Goal: Communication & Community: Answer question/provide support

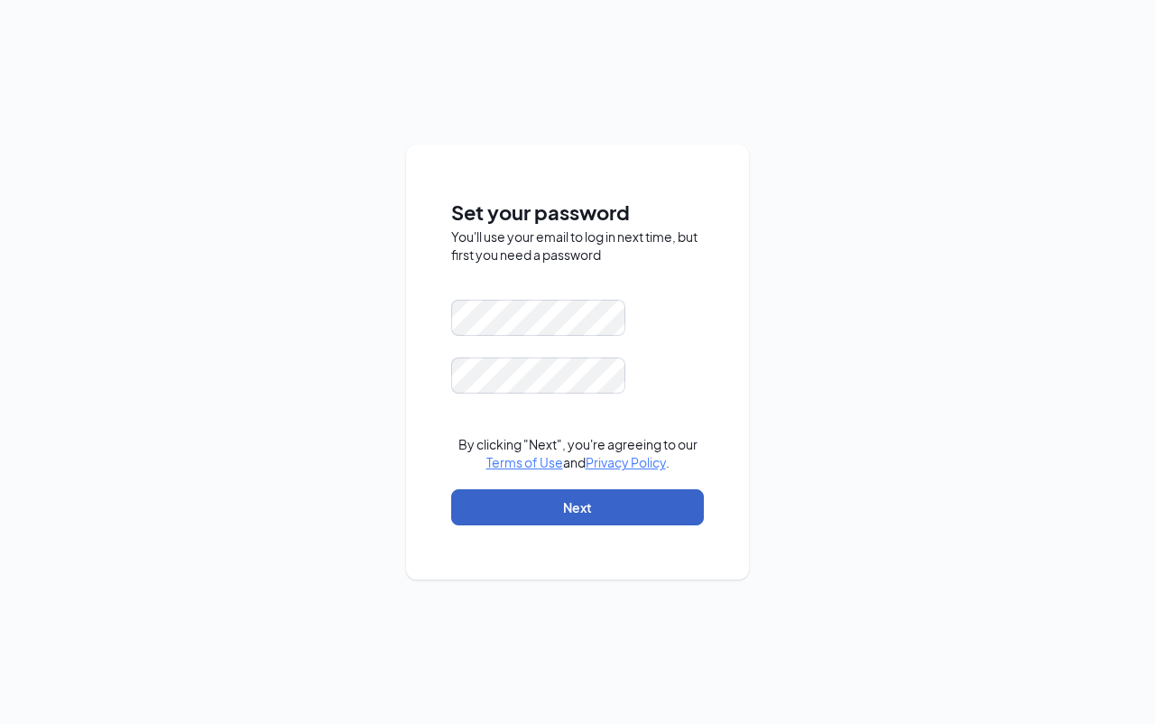
click at [559, 504] on button "Next" at bounding box center [577, 507] width 253 height 36
click at [558, 502] on button "Next" at bounding box center [577, 507] width 253 height 36
drag, startPoint x: 558, startPoint y: 502, endPoint x: 578, endPoint y: 512, distance: 23.0
click at [558, 503] on button "Next" at bounding box center [577, 507] width 253 height 36
click at [585, 512] on button "Next" at bounding box center [577, 507] width 253 height 36
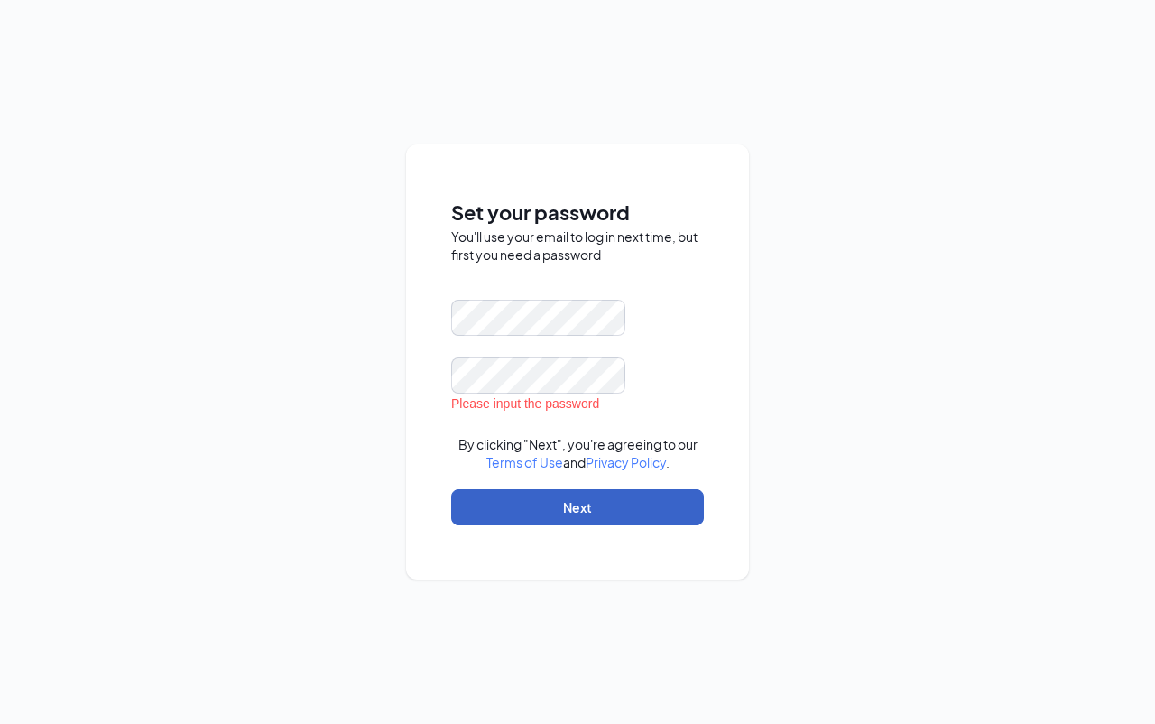
click at [586, 512] on button "Next" at bounding box center [577, 507] width 253 height 36
click at [576, 511] on button "Next" at bounding box center [577, 507] width 253 height 36
click at [589, 510] on button "Next" at bounding box center [577, 507] width 253 height 36
click at [590, 521] on button "Next" at bounding box center [577, 507] width 253 height 36
click at [586, 509] on button "Next" at bounding box center [577, 507] width 253 height 36
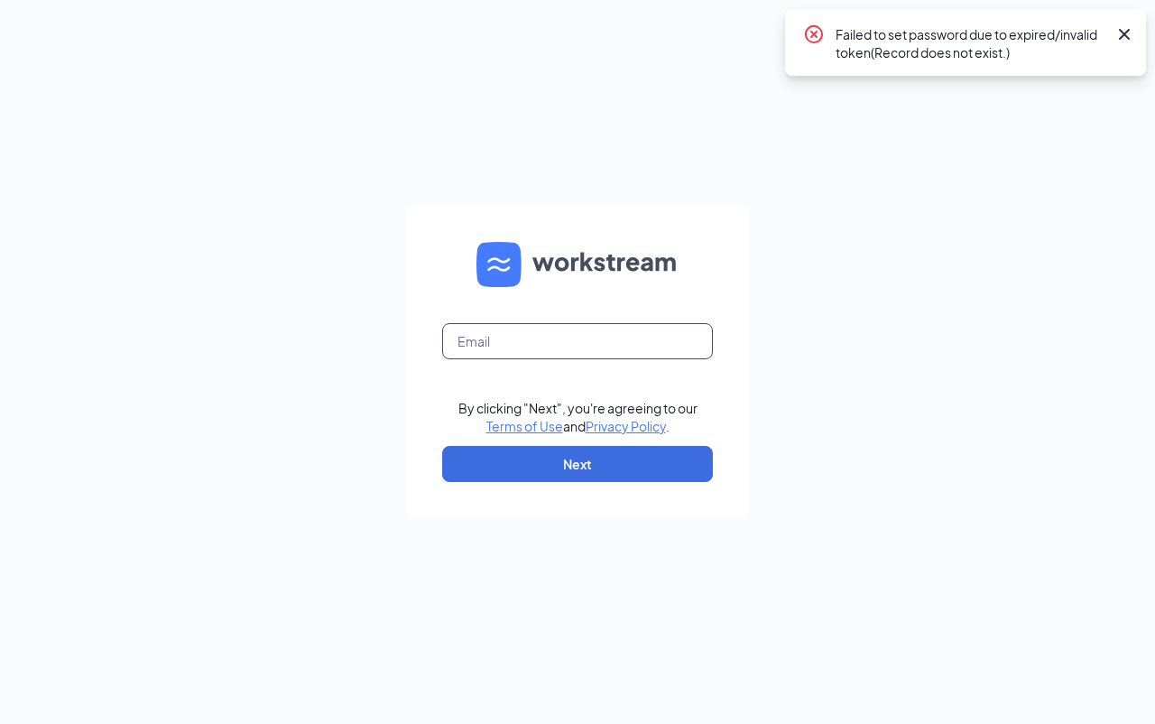
click at [510, 337] on input "text" at bounding box center [577, 341] width 271 height 36
type input "sonic3366@inspirepartners.net"
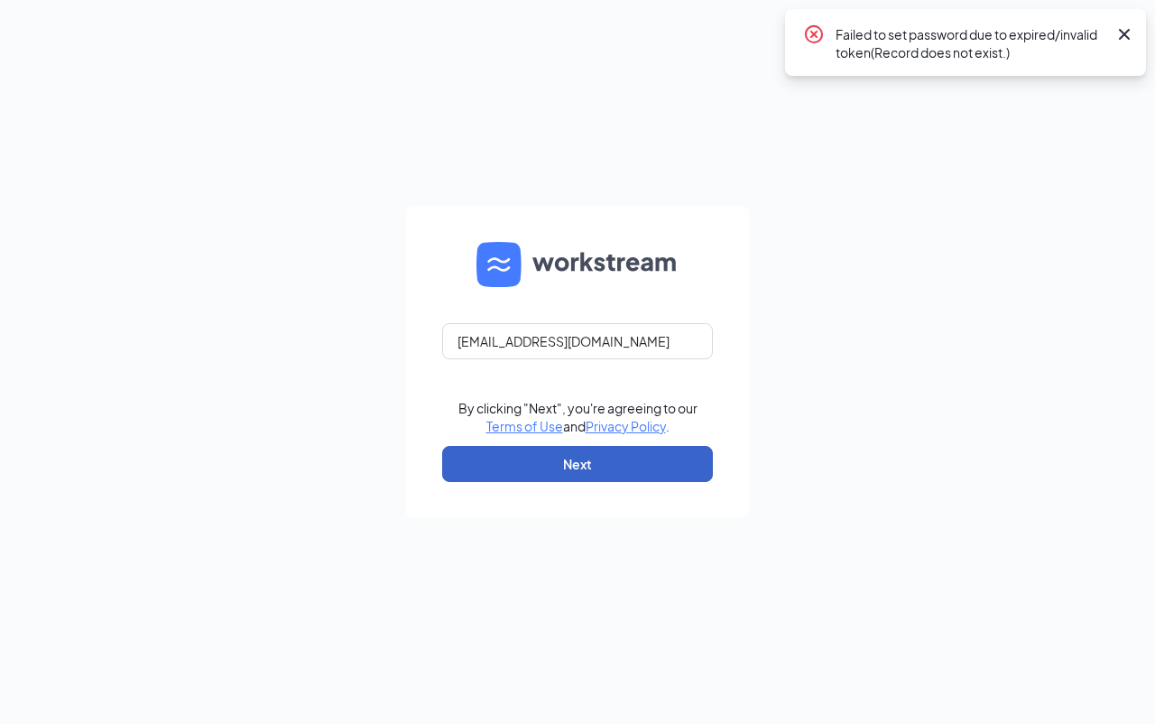
click at [576, 468] on button "Next" at bounding box center [577, 464] width 271 height 36
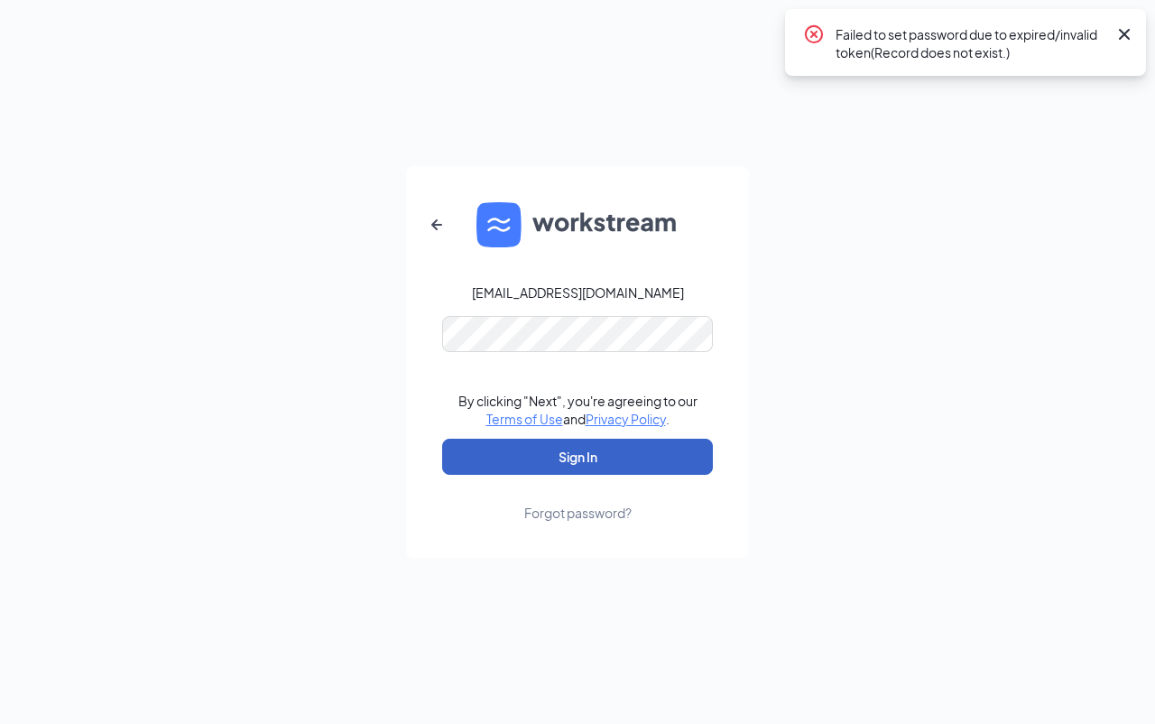
click at [558, 471] on button "Sign In" at bounding box center [577, 456] width 271 height 36
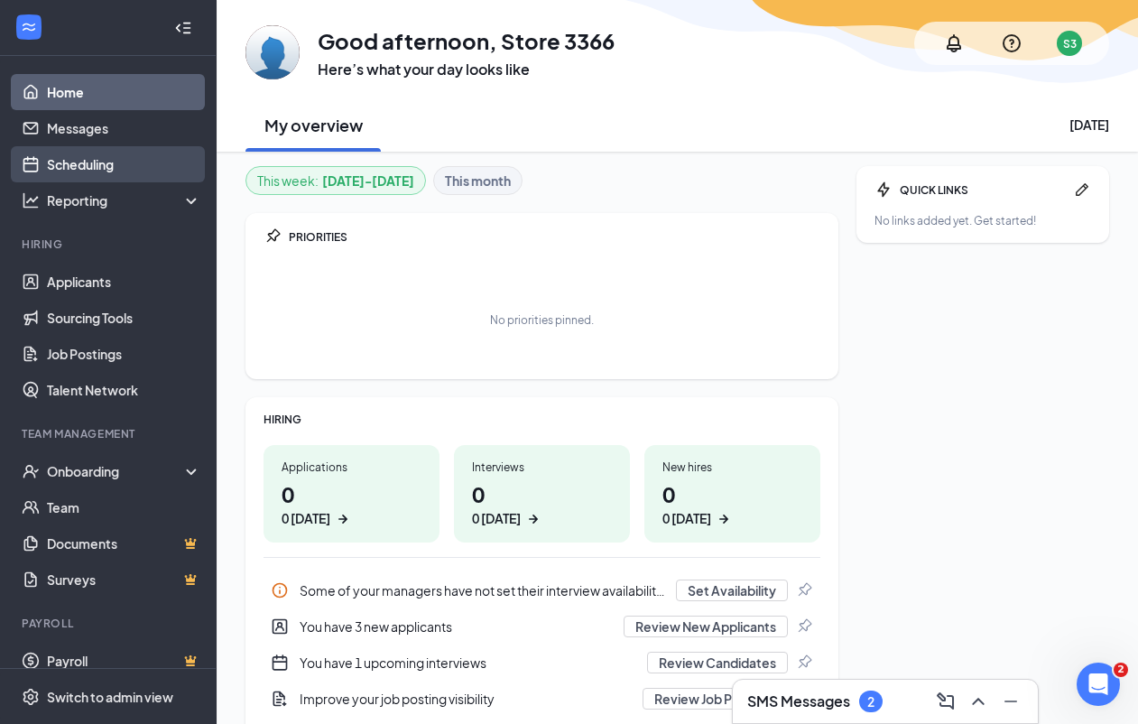
click at [88, 164] on link "Scheduling" at bounding box center [124, 164] width 154 height 36
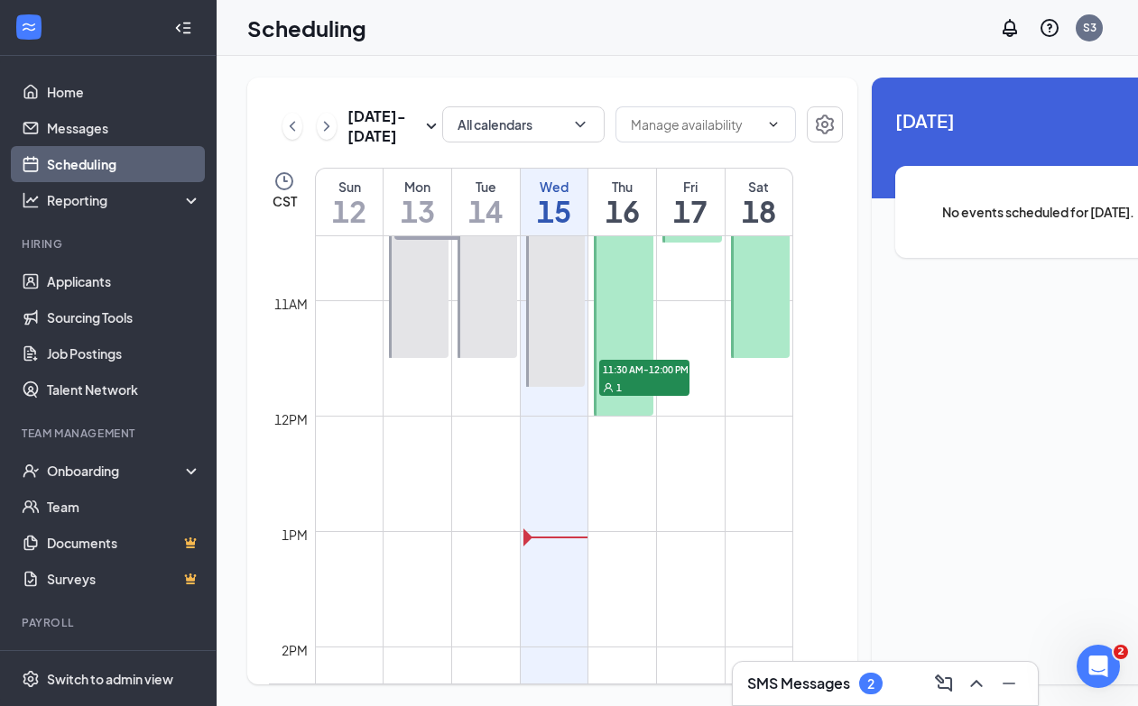
scroll to position [1225, 0]
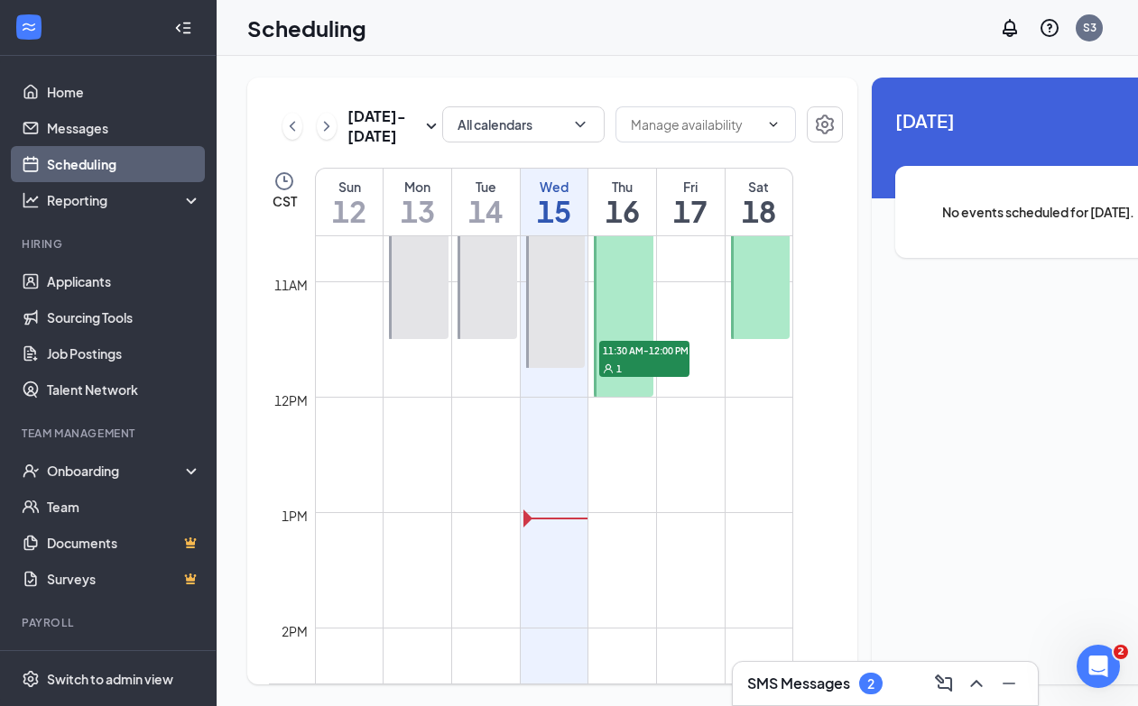
click at [622, 377] on div "1" at bounding box center [644, 368] width 90 height 18
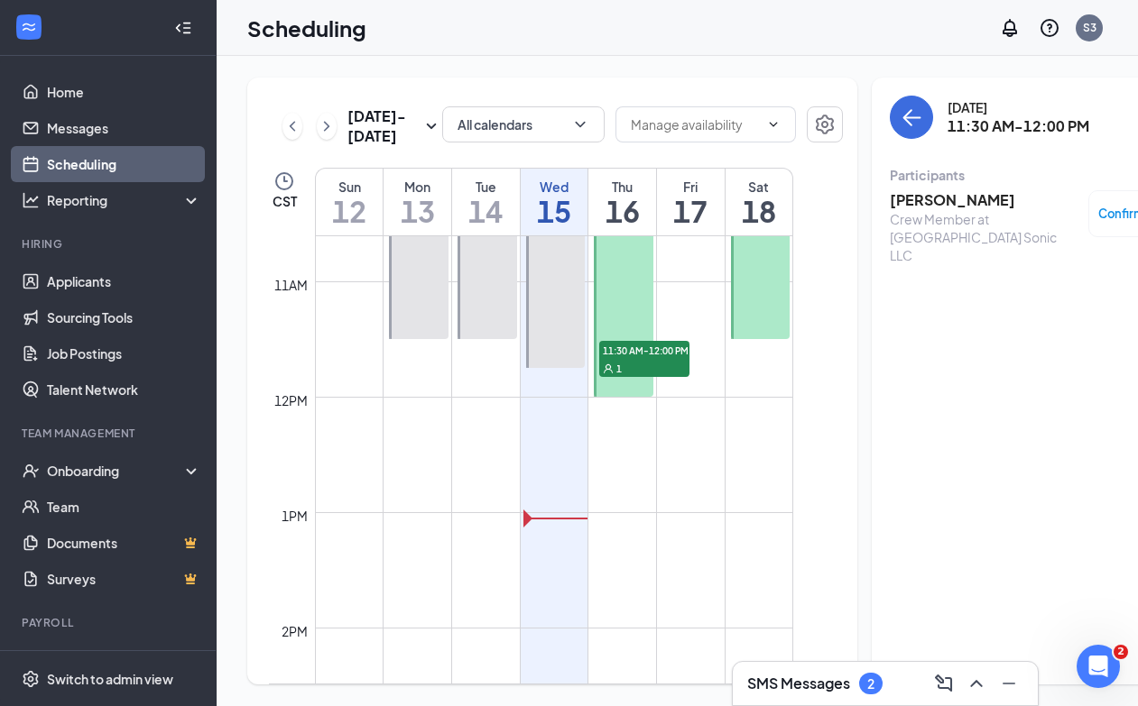
click at [874, 682] on div "2" at bounding box center [870, 684] width 7 height 15
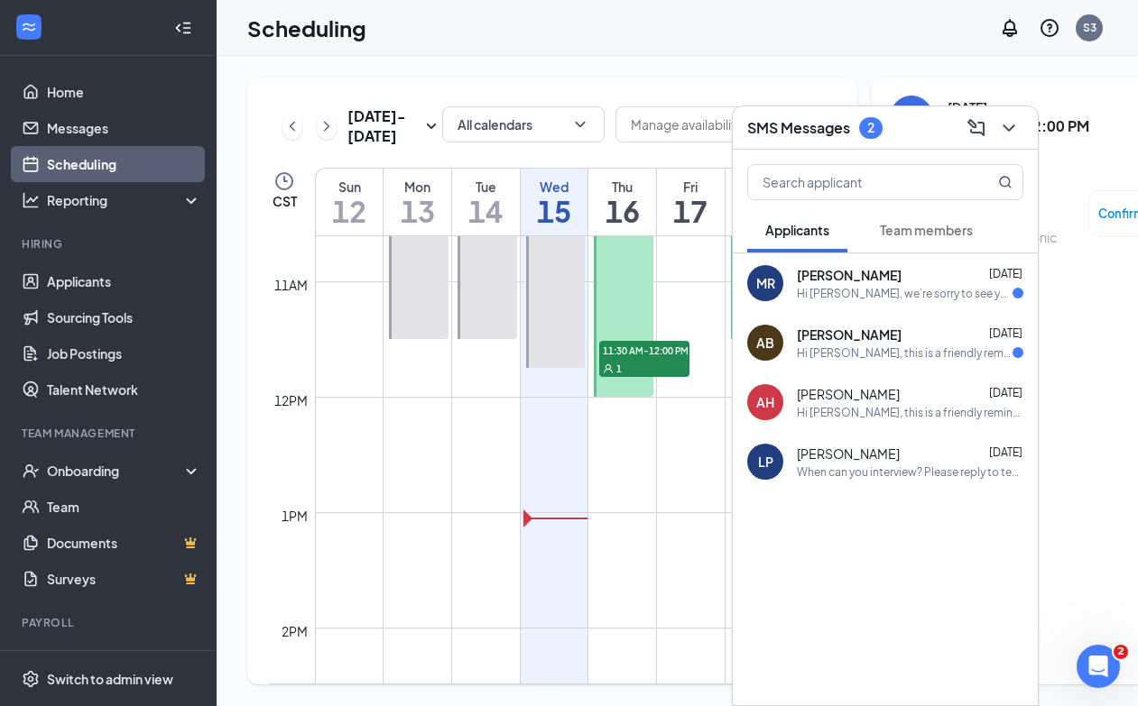
click at [839, 290] on div "Hi [PERSON_NAME], we’re sorry to see you go! Your meeting with Sonic Drive-In f…" at bounding box center [905, 293] width 216 height 15
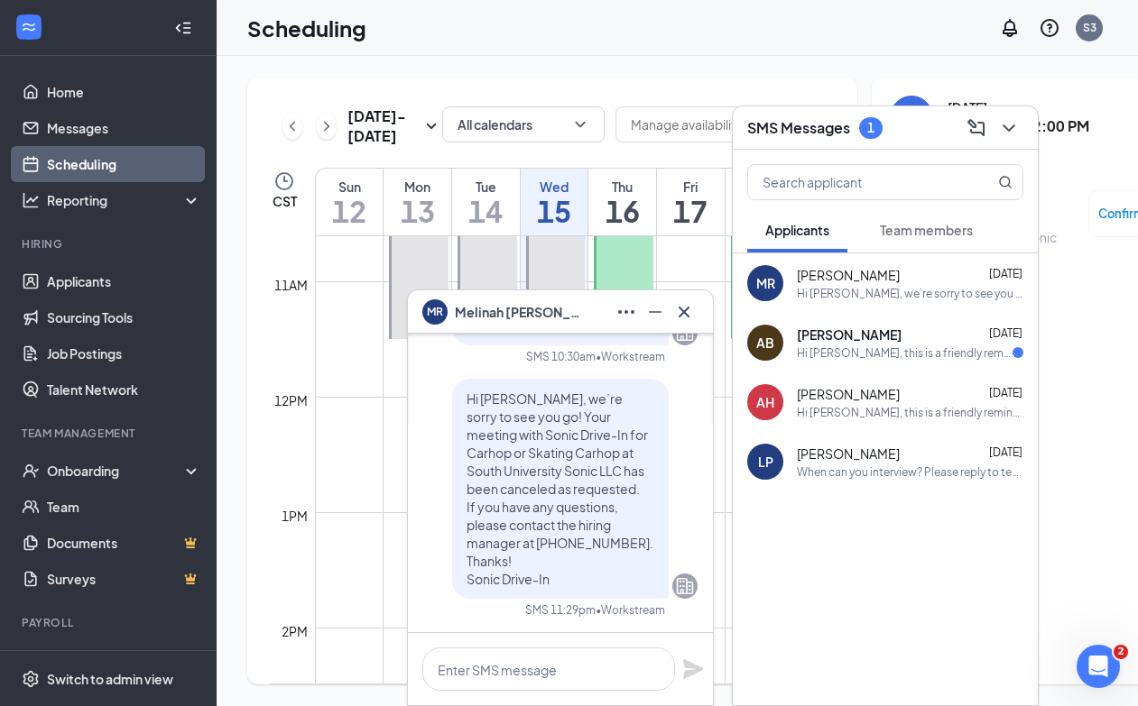
scroll to position [34, 0]
click at [499, 657] on textarea at bounding box center [548, 669] width 253 height 43
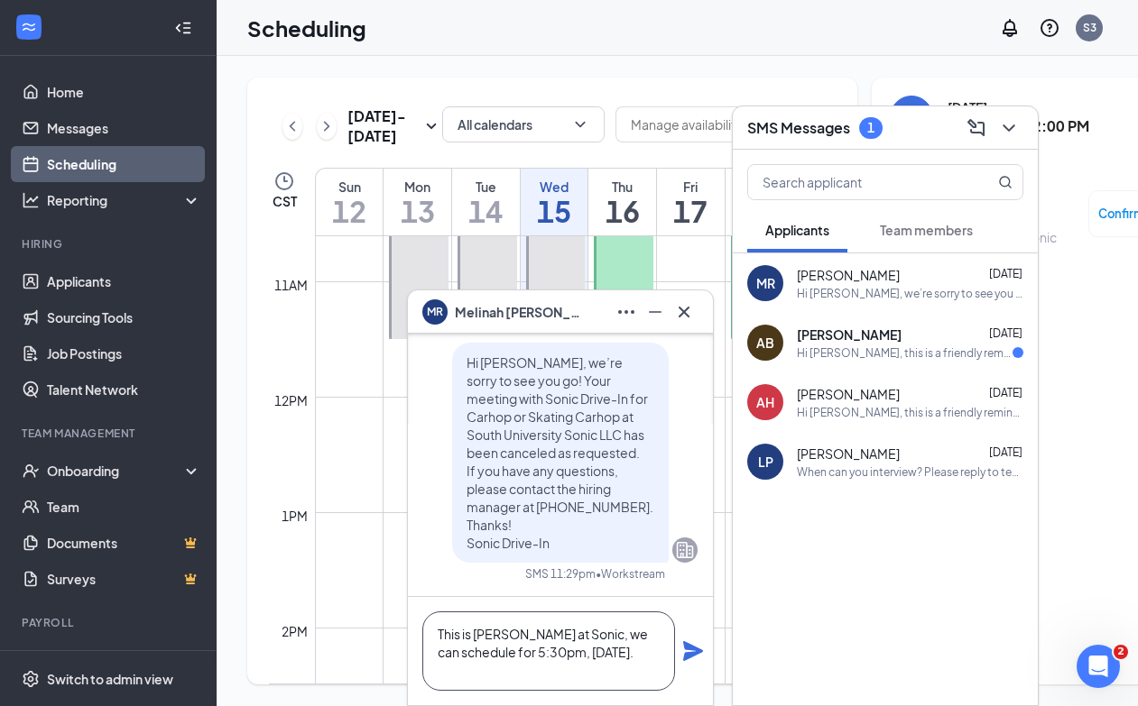
click at [573, 655] on textarea "This is [PERSON_NAME] at Sonic, we can schedule for 5:30pm, [DATE]." at bounding box center [548, 651] width 253 height 79
click at [568, 651] on textarea "This is [PERSON_NAME] at Sonic, we can schedule for 5:30pm, [DATE]." at bounding box center [548, 651] width 253 height 79
type textarea "This is [PERSON_NAME] at Sonic, we can schedule for 5:30pm, [DATE]."
click at [695, 654] on icon "Plane" at bounding box center [693, 651] width 20 height 20
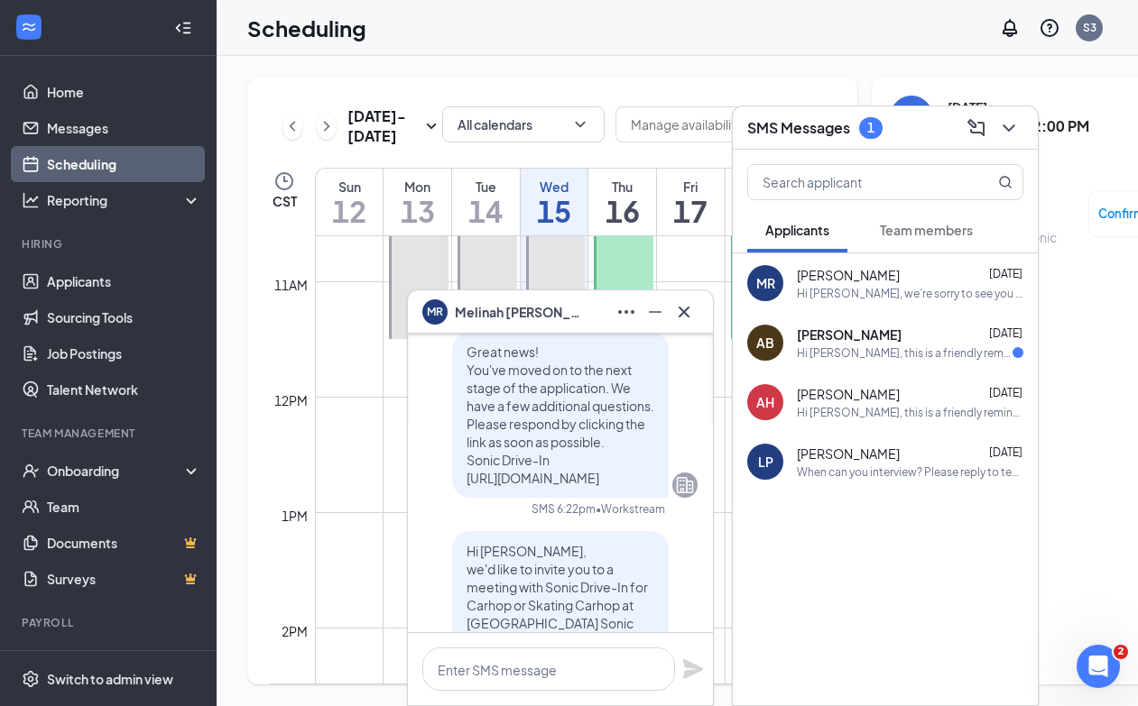
scroll to position [-1963, 0]
